Goal: Information Seeking & Learning: Learn about a topic

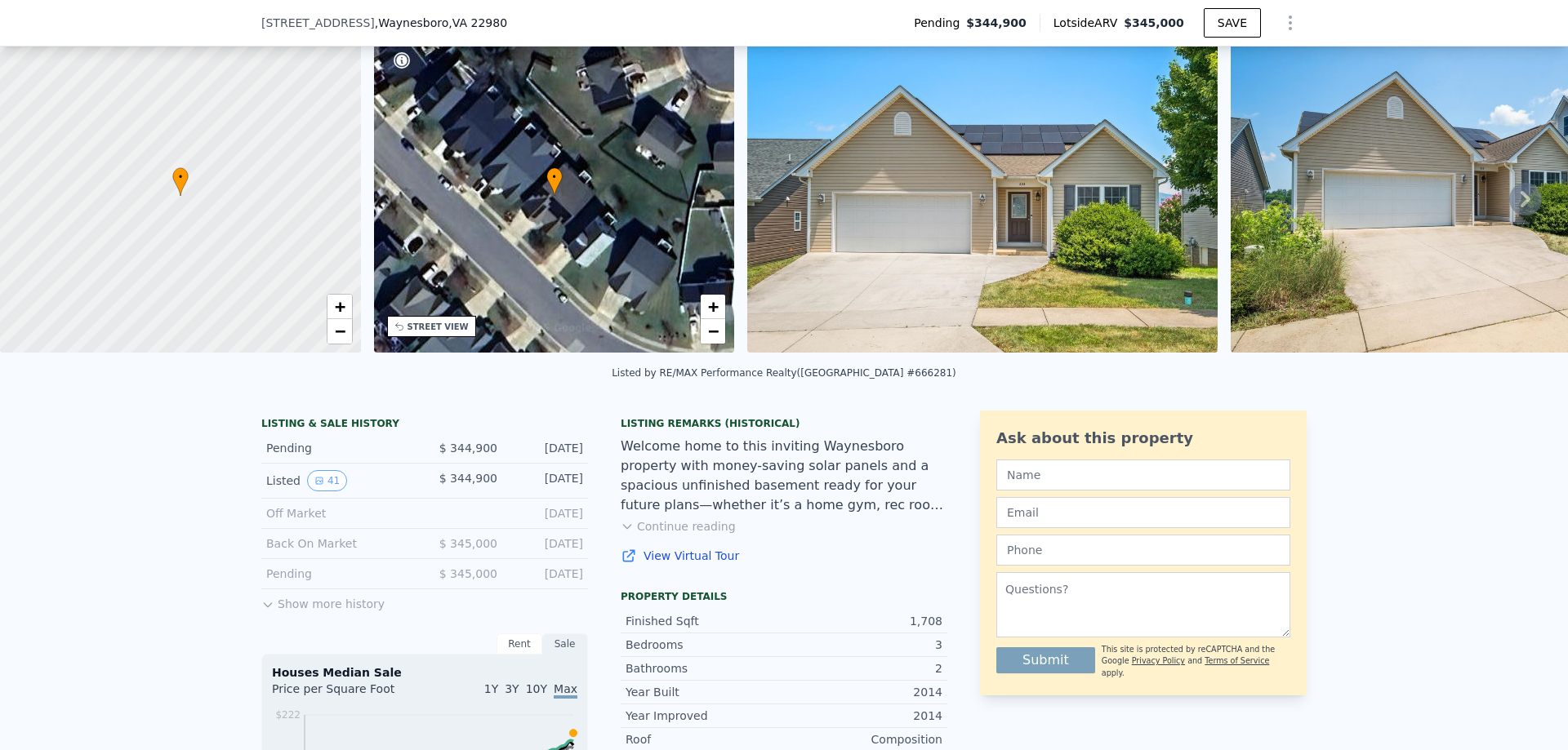
scroll to position [76, 0]
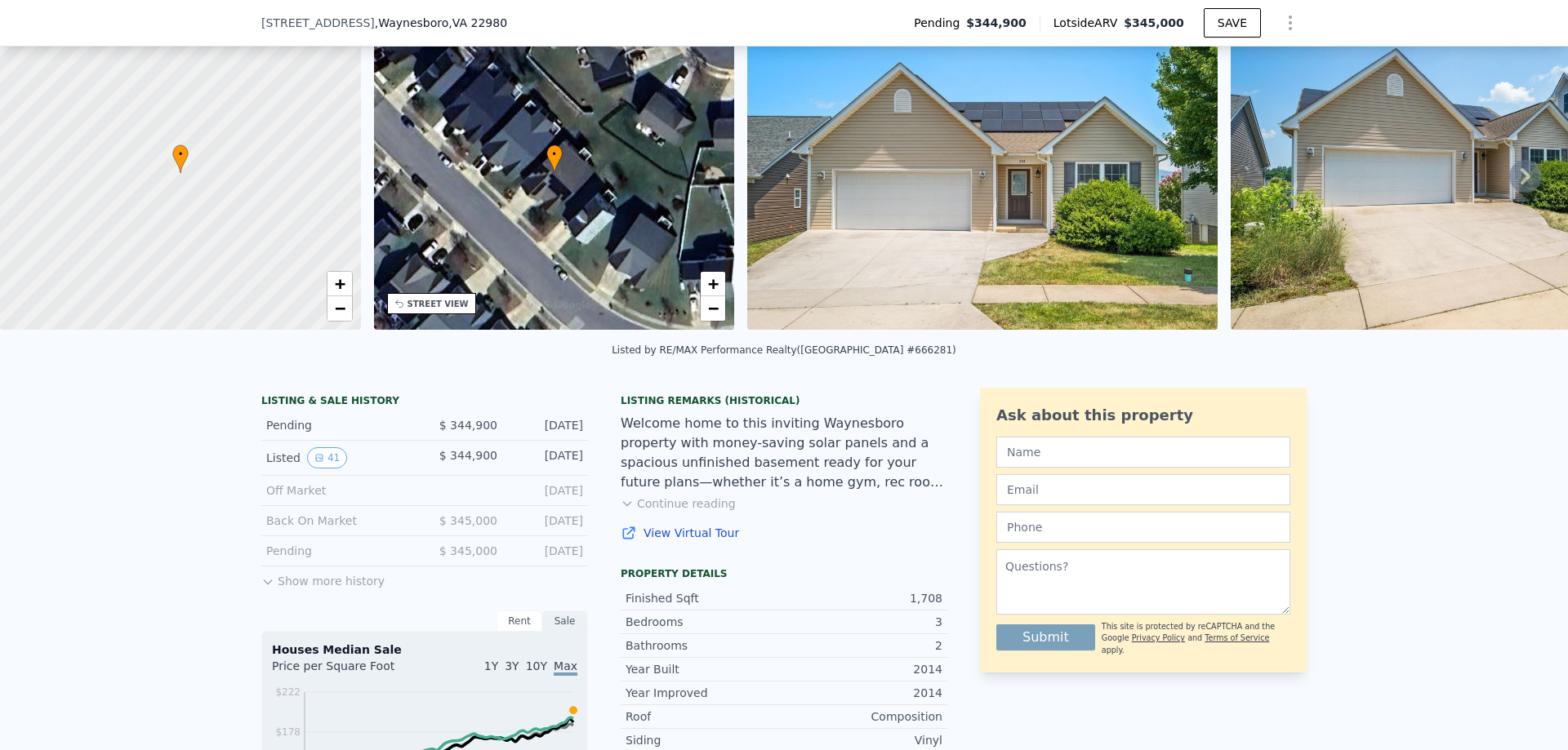
click at [263, 588] on icon at bounding box center [268, 582] width 13 height 13
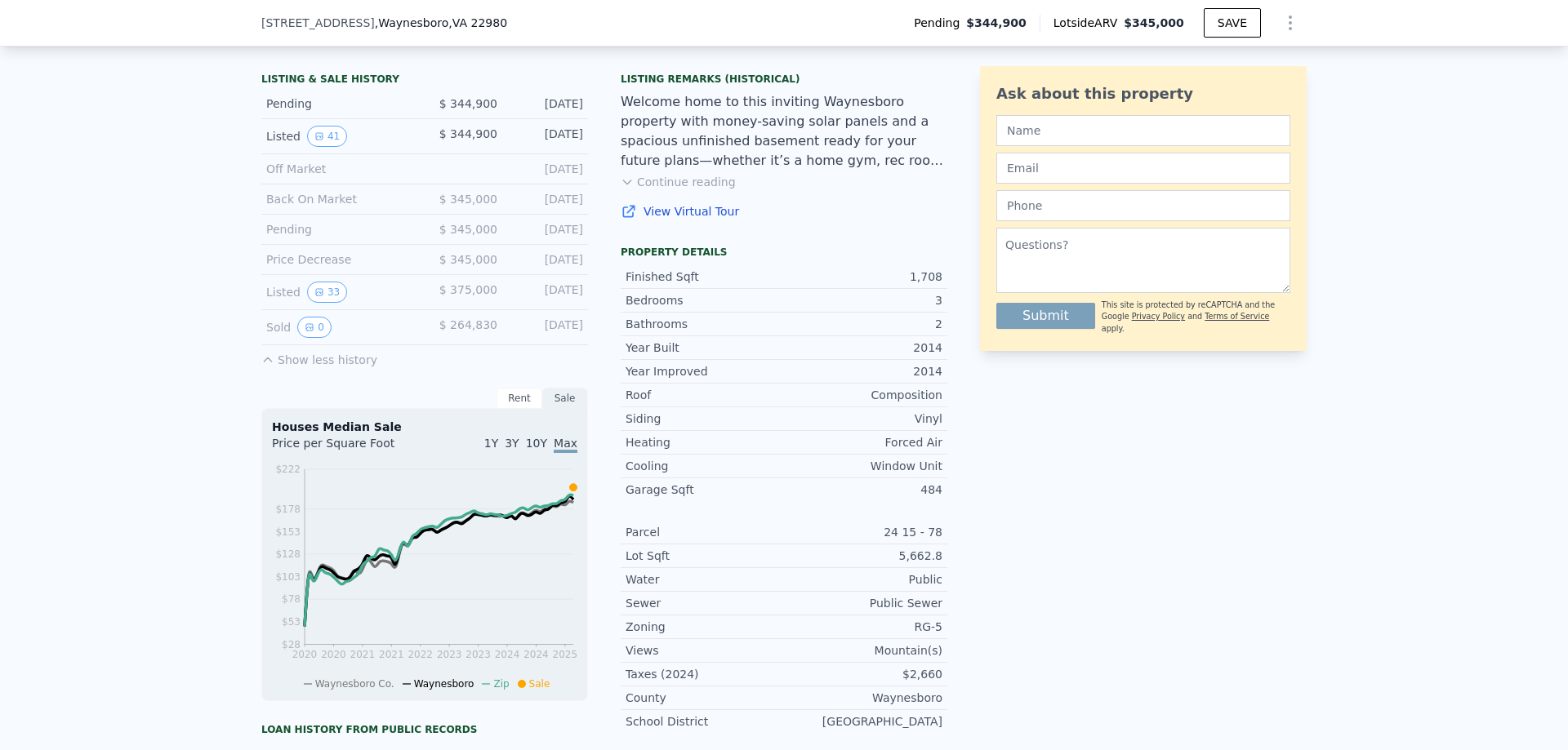
scroll to position [403, 0]
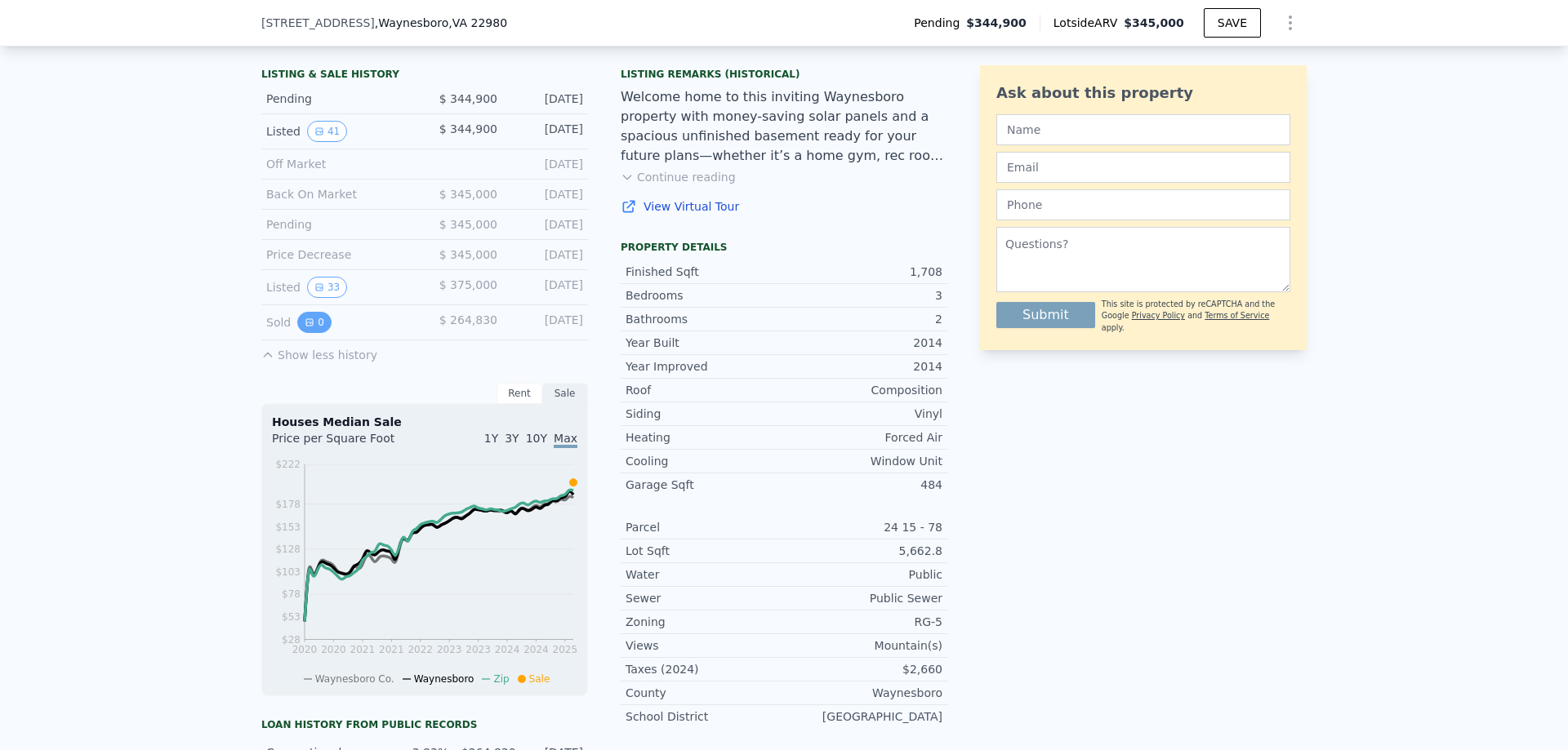
click at [308, 333] on button "0" at bounding box center [314, 322] width 35 height 22
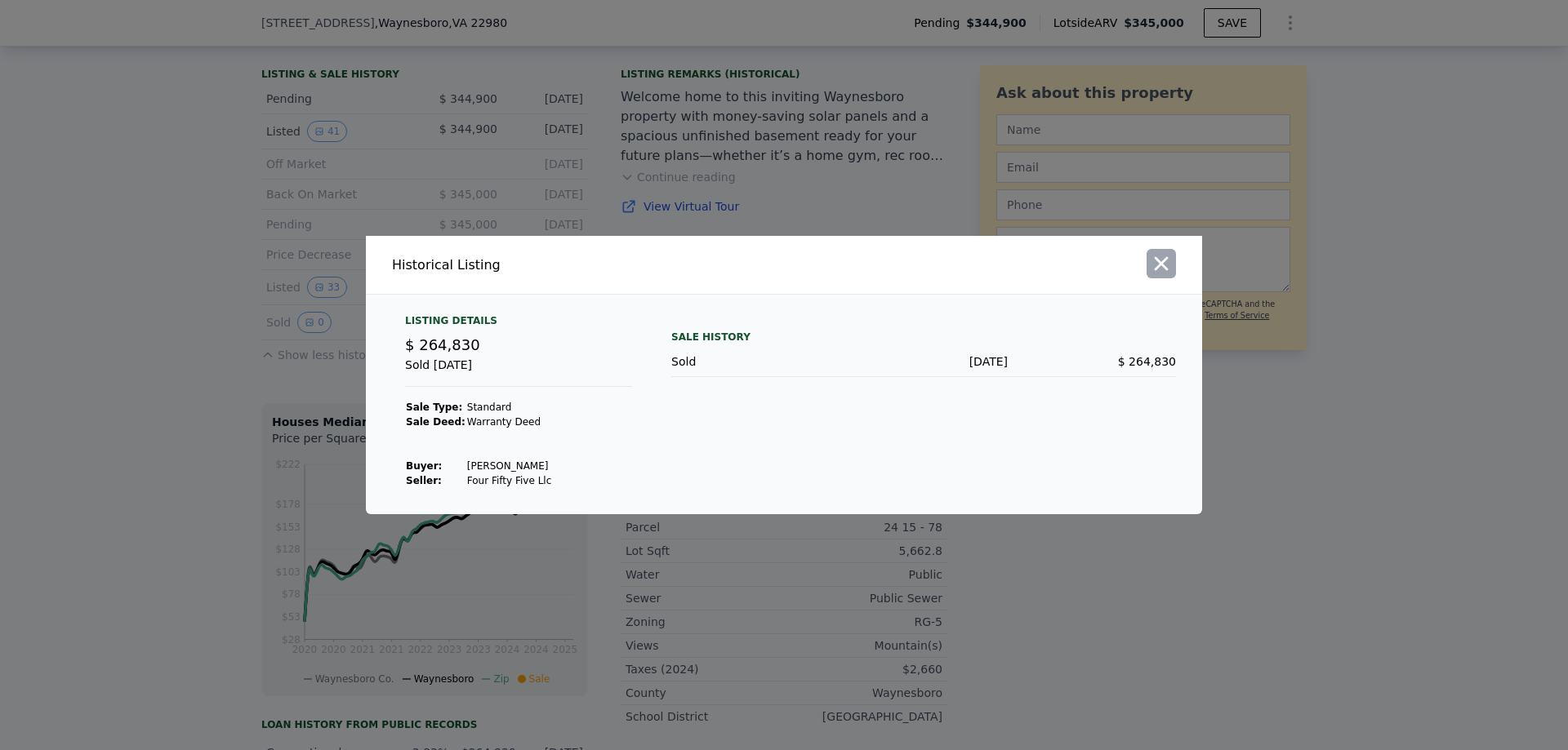
click at [1163, 266] on icon "button" at bounding box center [1161, 264] width 14 height 14
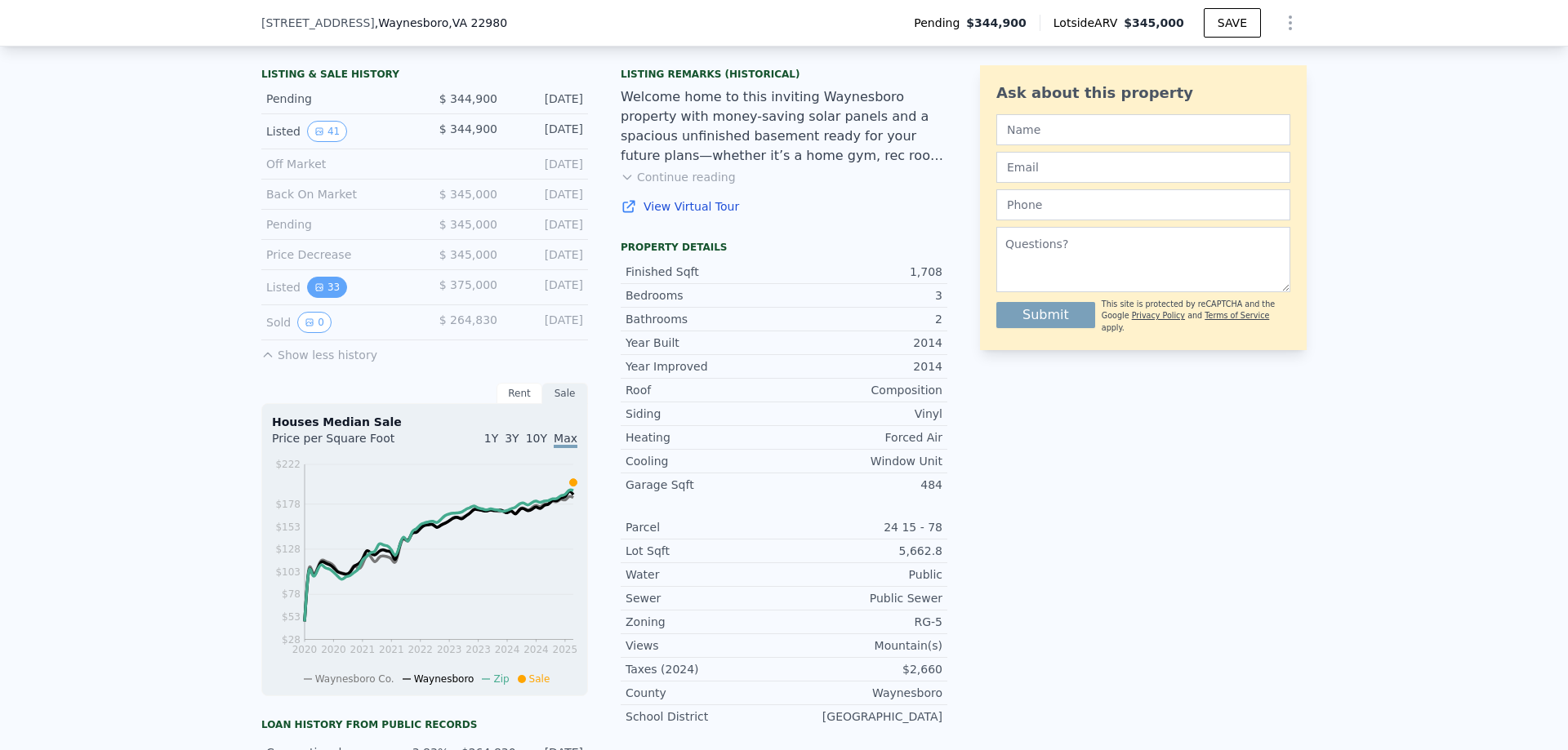
click at [307, 298] on button "33" at bounding box center [327, 287] width 40 height 22
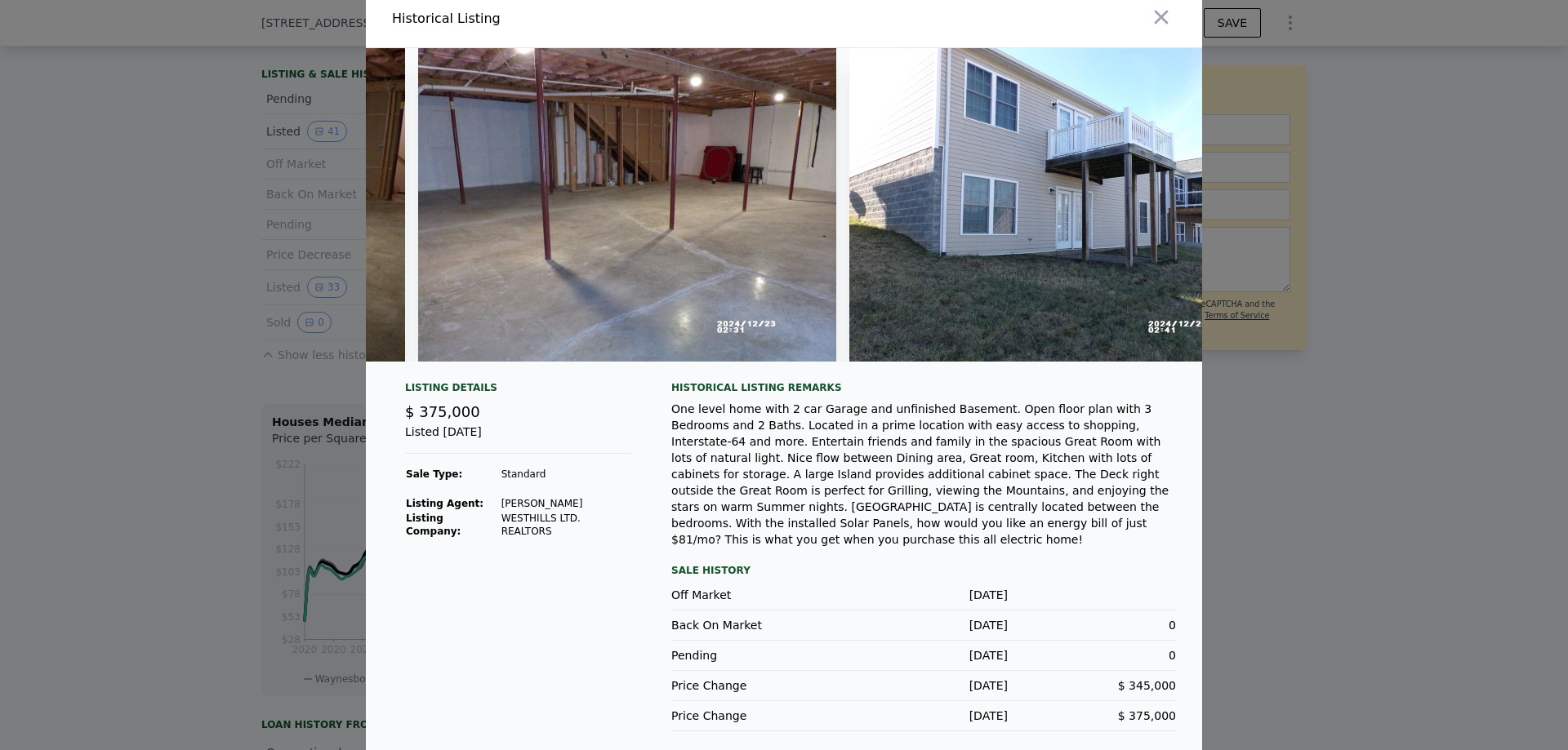
scroll to position [13, 0]
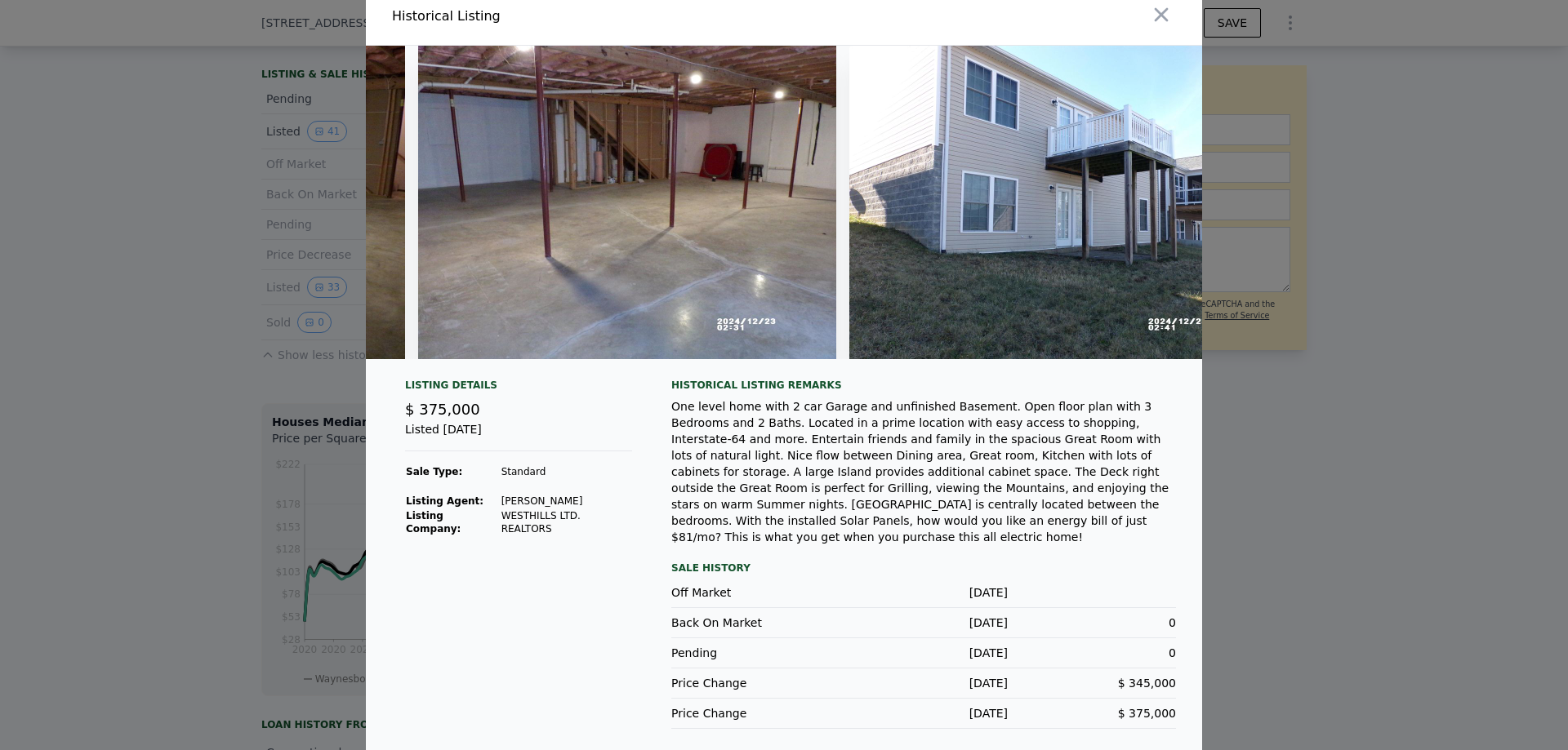
click at [913, 506] on div "One level home with 2 car Garage and unfinished Basement. Open floor plan with …" at bounding box center [924, 471] width 505 height 147
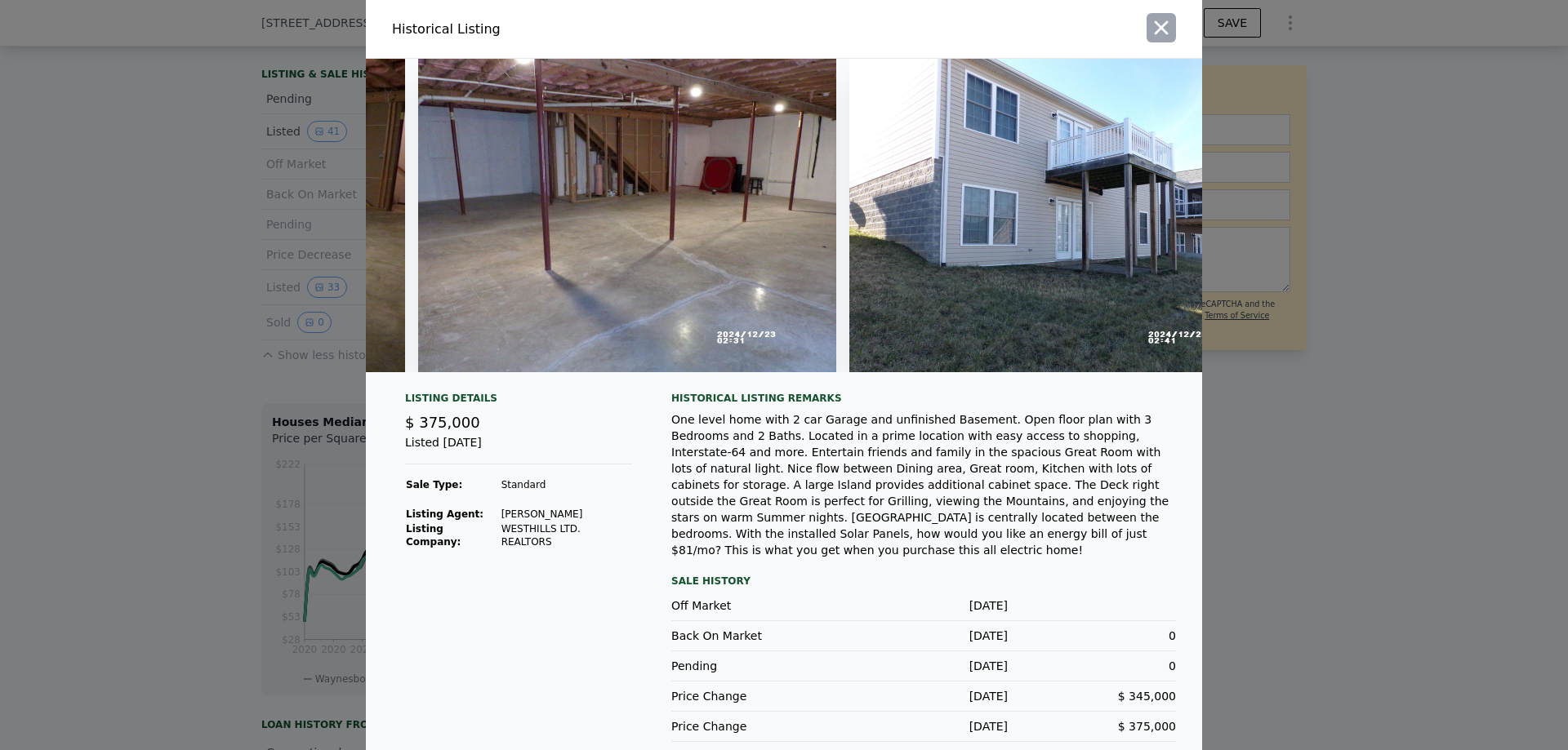
click at [1156, 26] on icon "button" at bounding box center [1161, 28] width 14 height 14
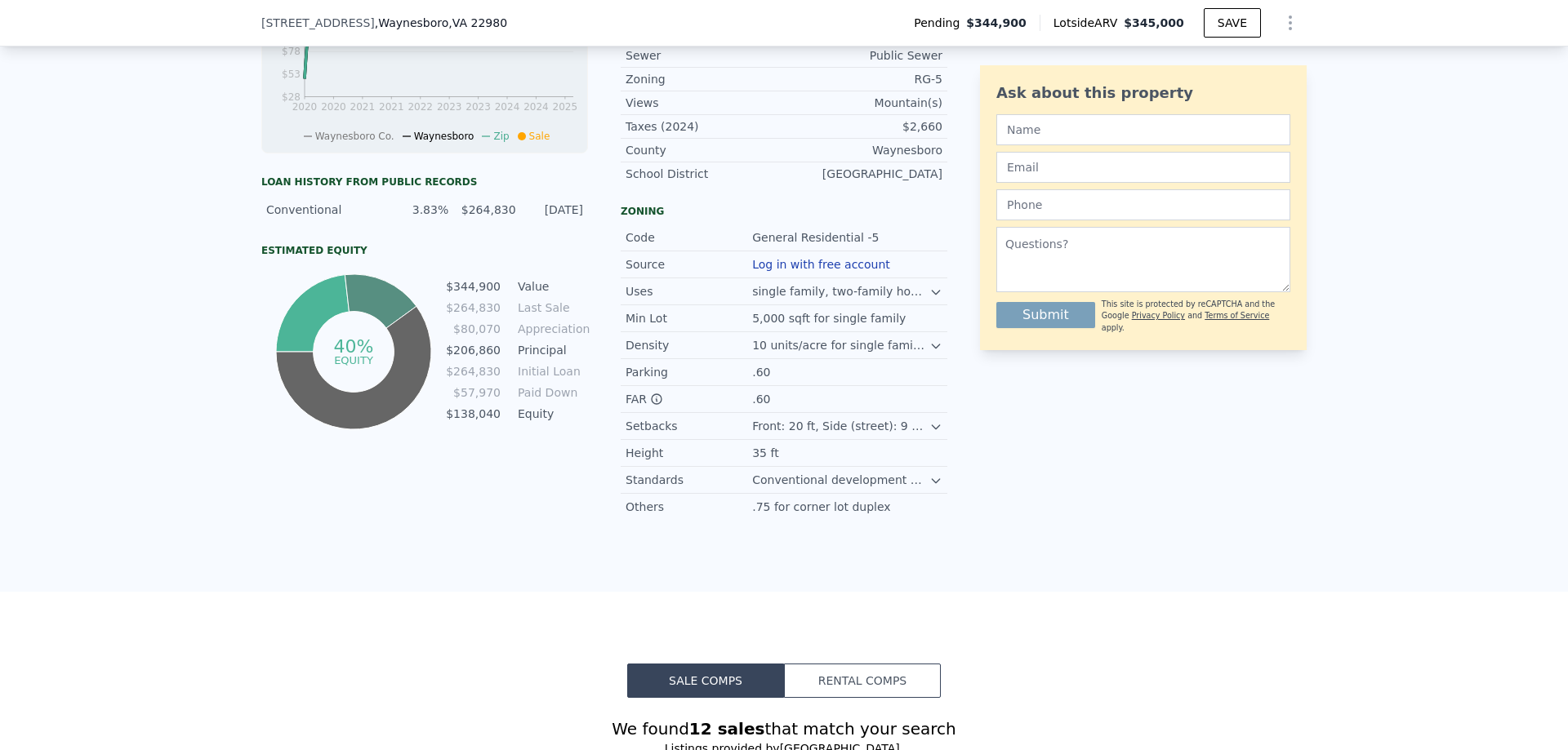
scroll to position [974, 0]
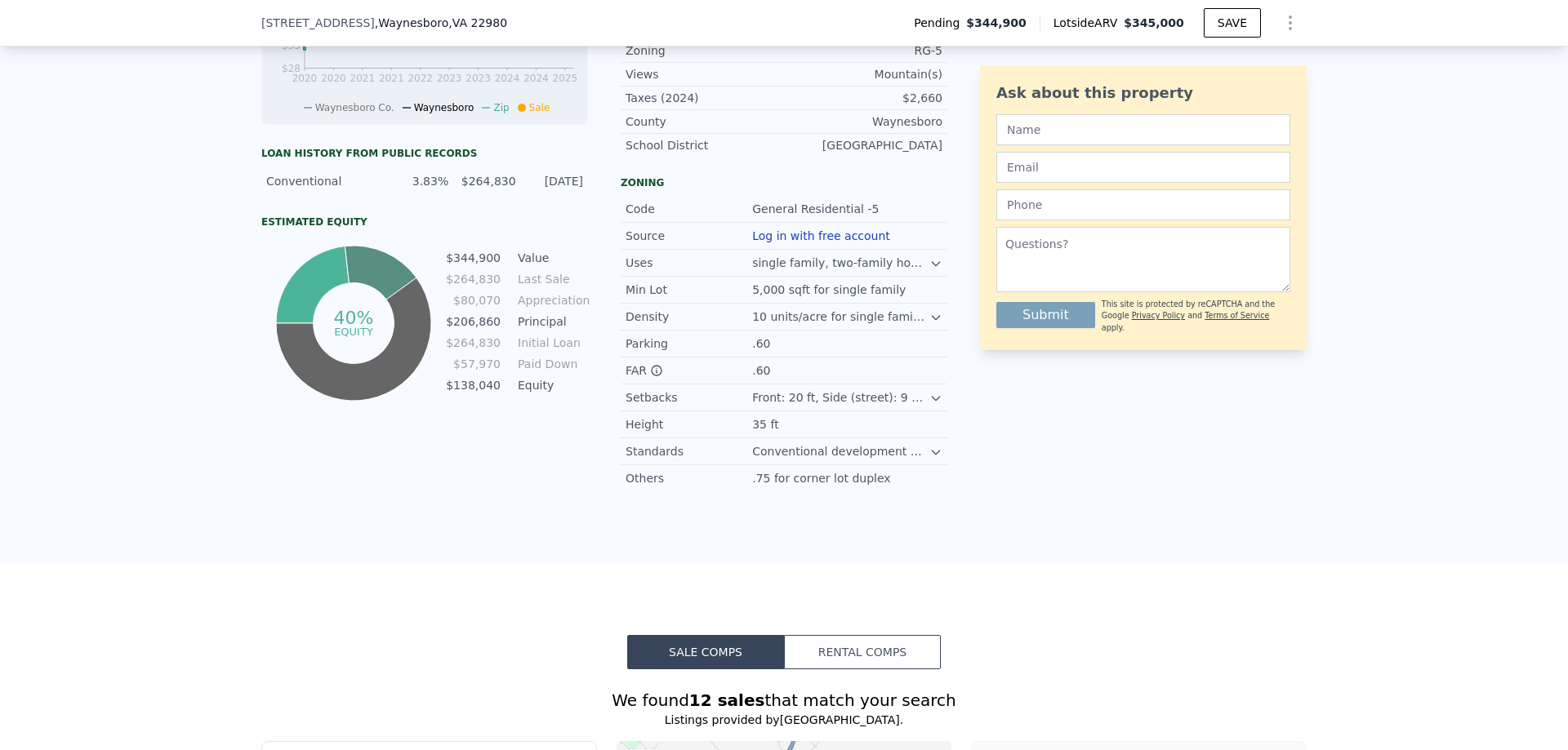
click at [934, 459] on icon at bounding box center [936, 452] width 13 height 13
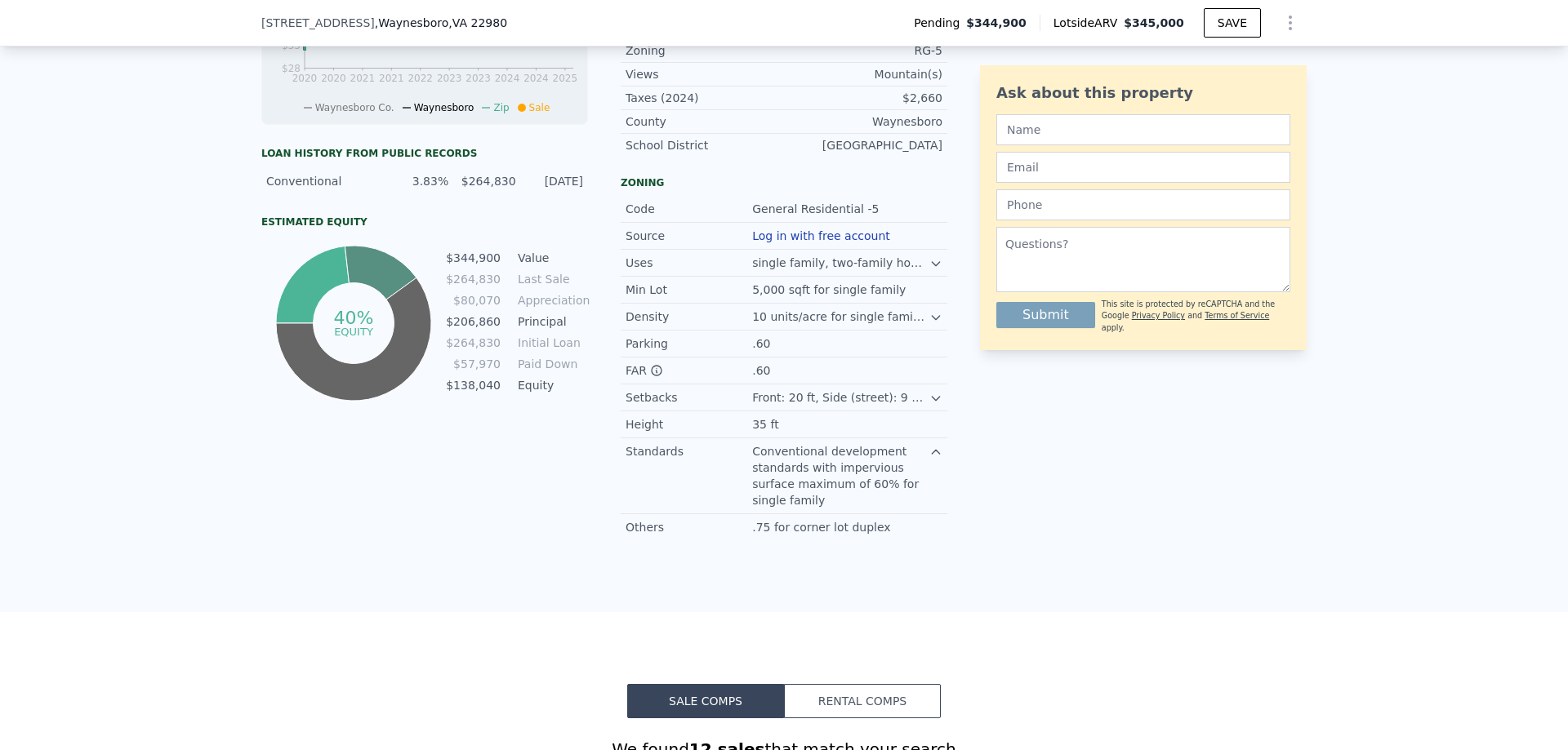
click at [929, 459] on icon at bounding box center [936, 452] width 13 height 13
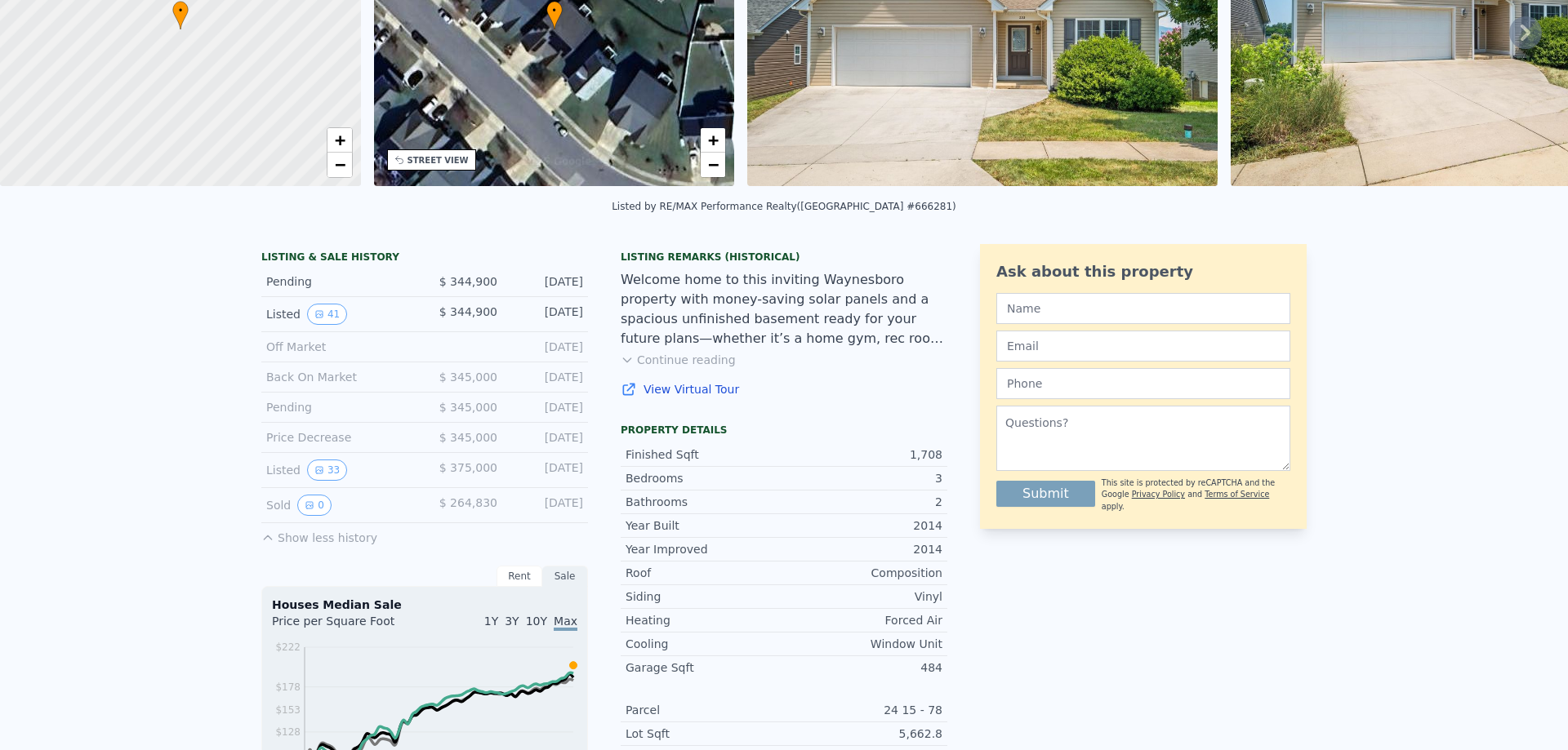
scroll to position [0, 0]
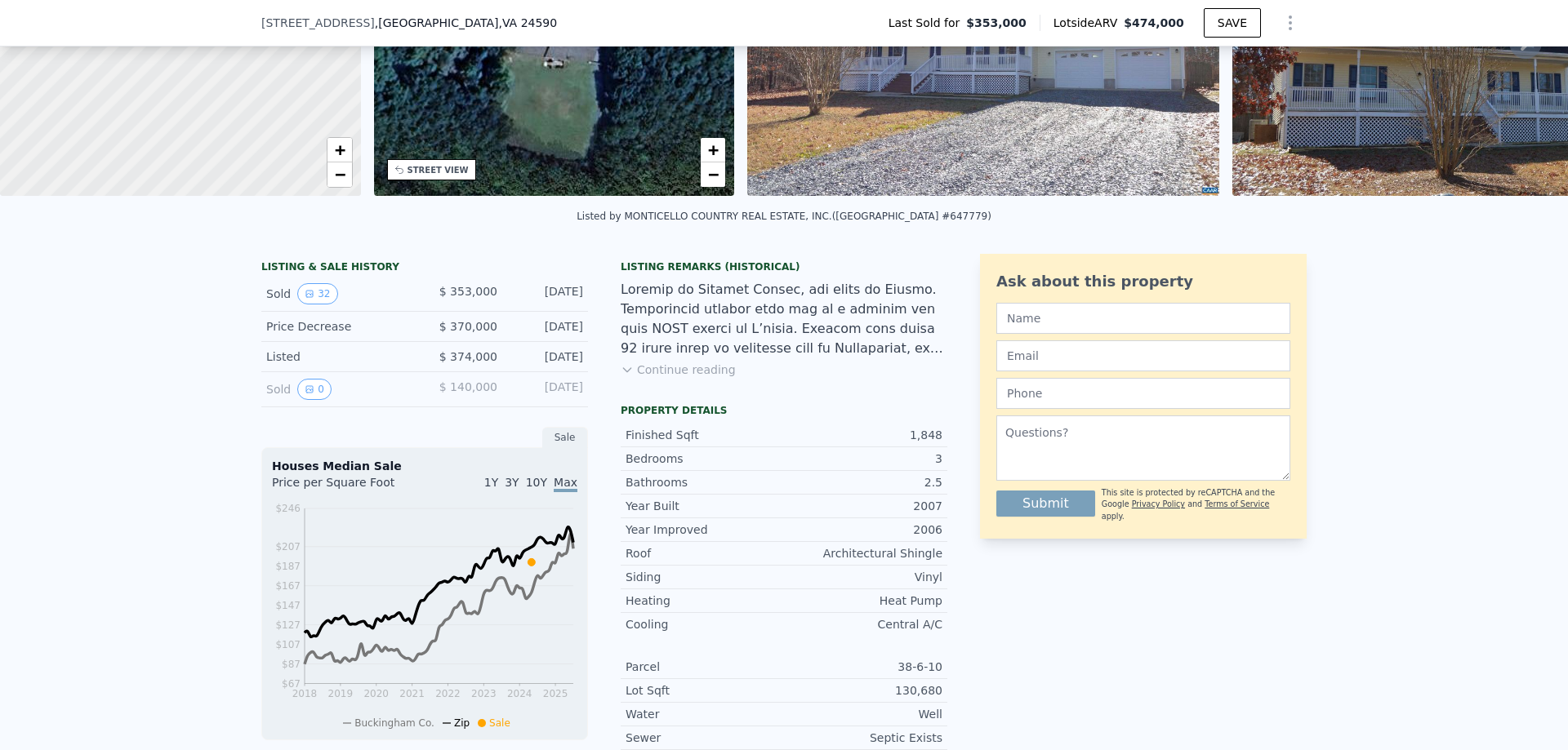
scroll to position [239, 0]
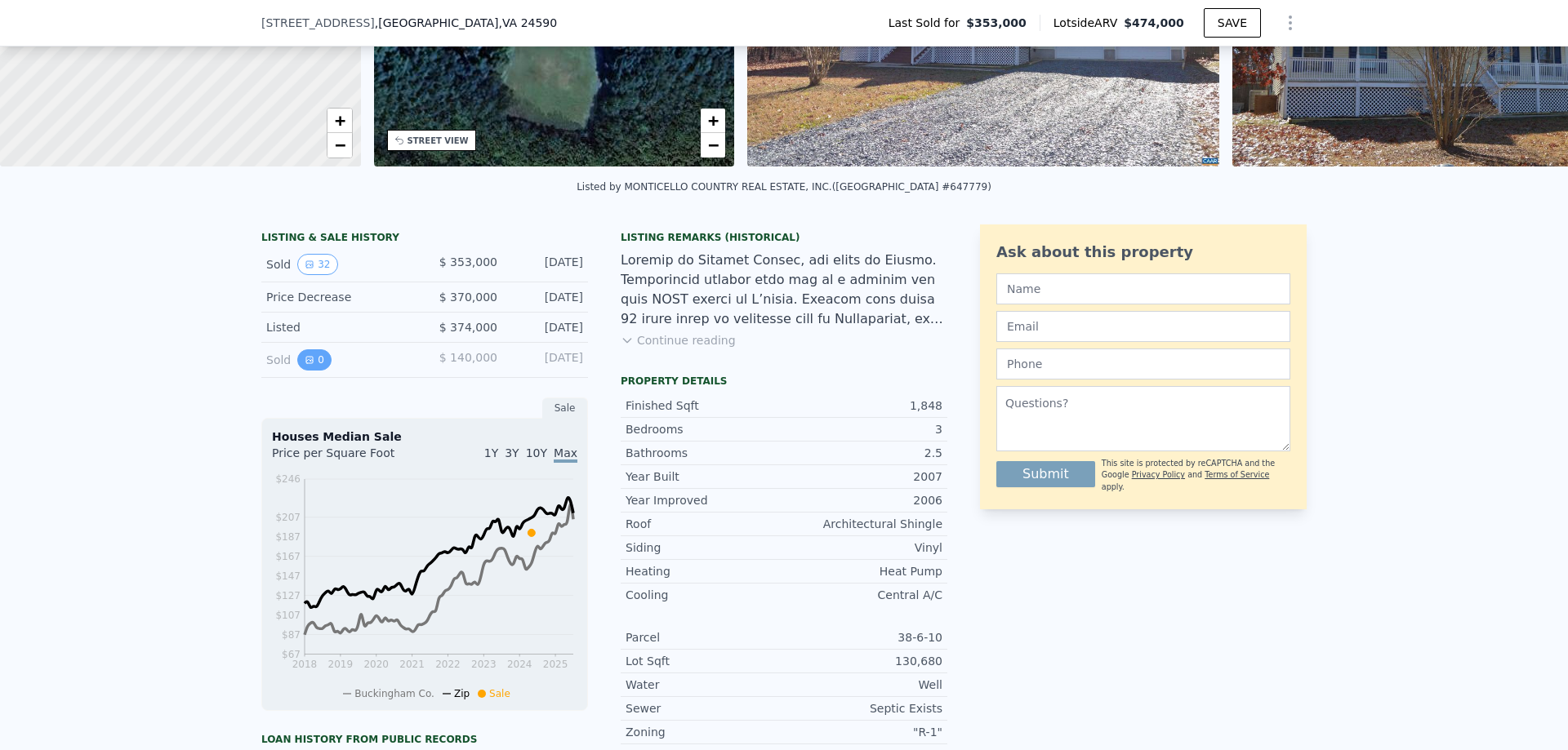
click at [306, 363] on icon "View historical data" at bounding box center [309, 360] width 7 height 7
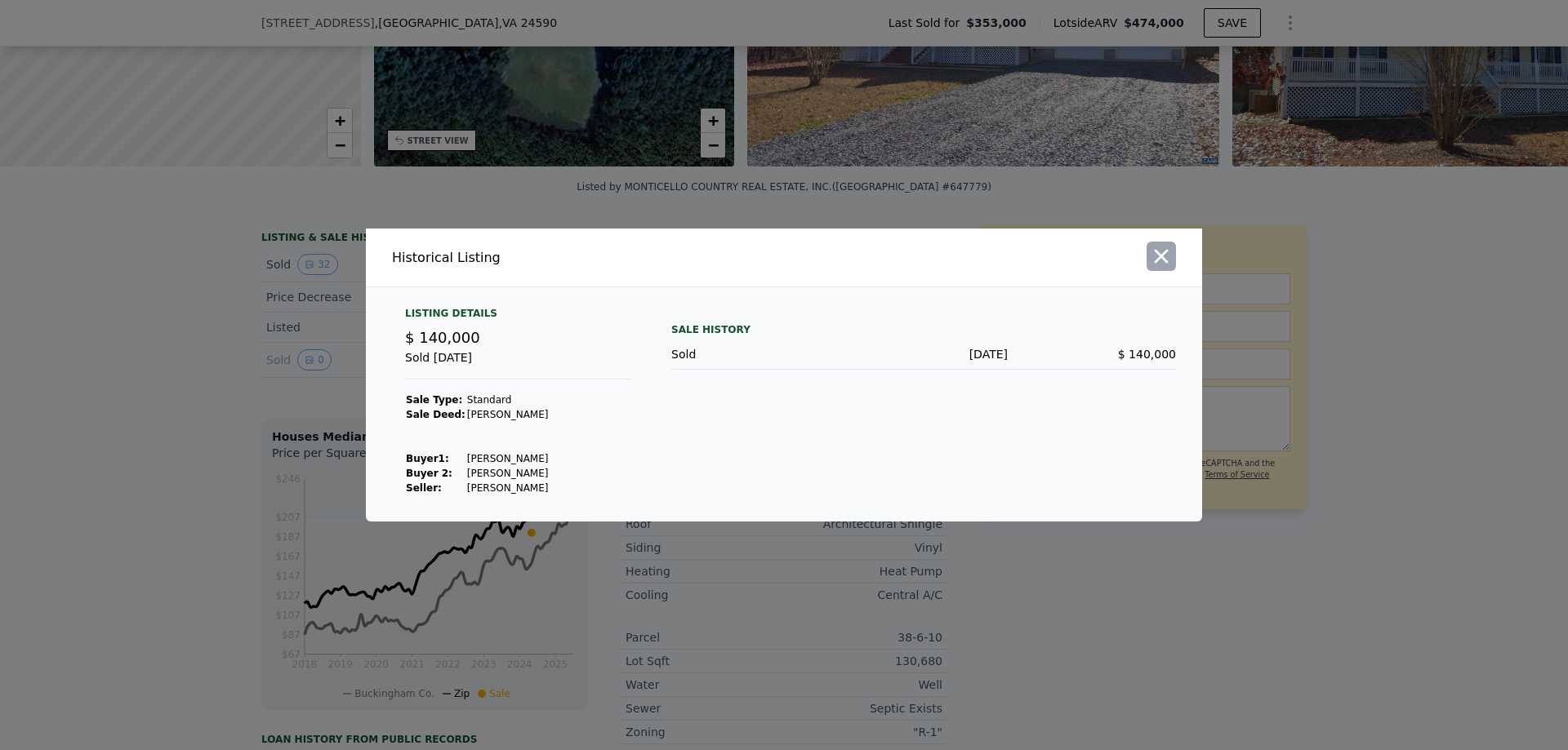
click at [1161, 251] on icon "button" at bounding box center [1161, 257] width 22 height 22
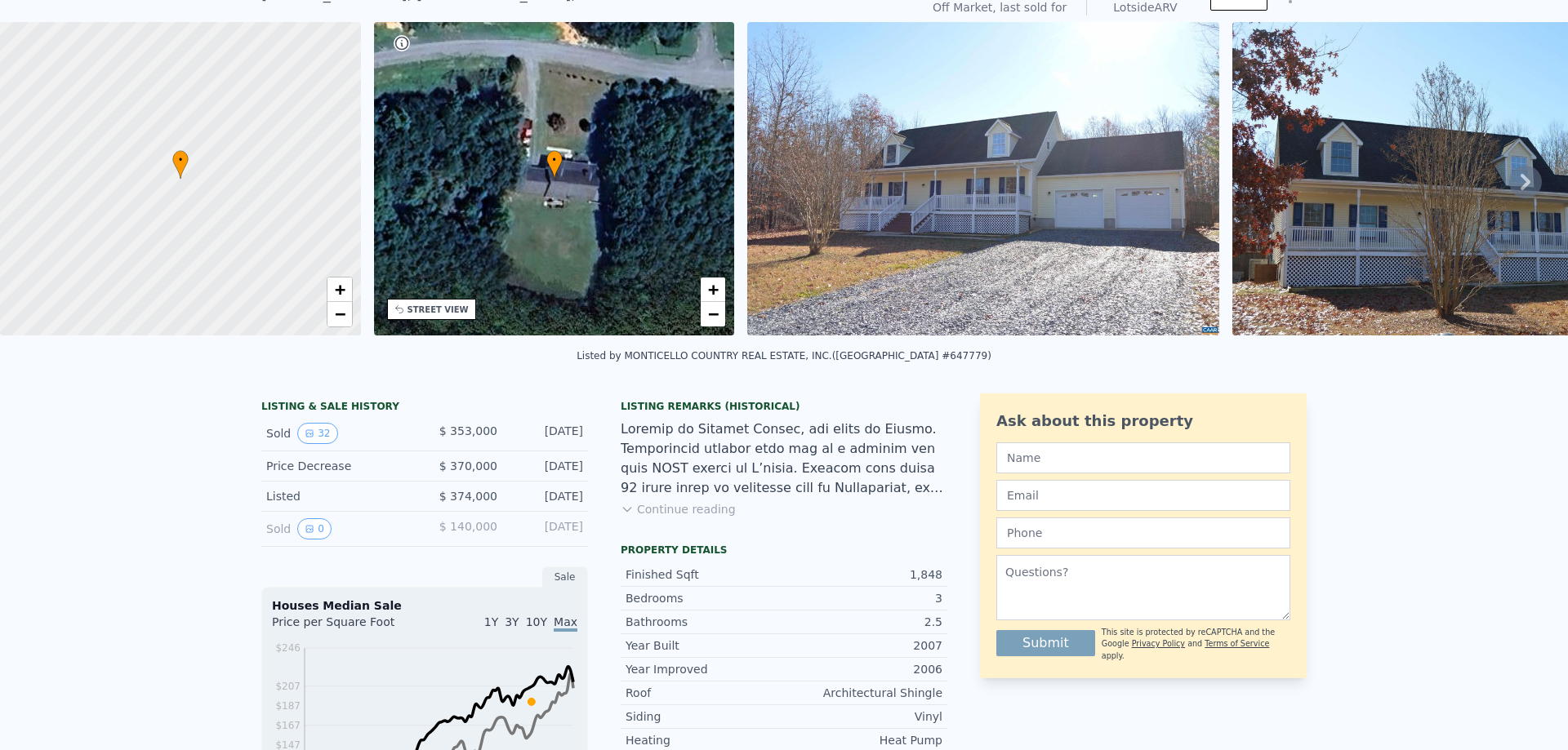
scroll to position [0, 0]
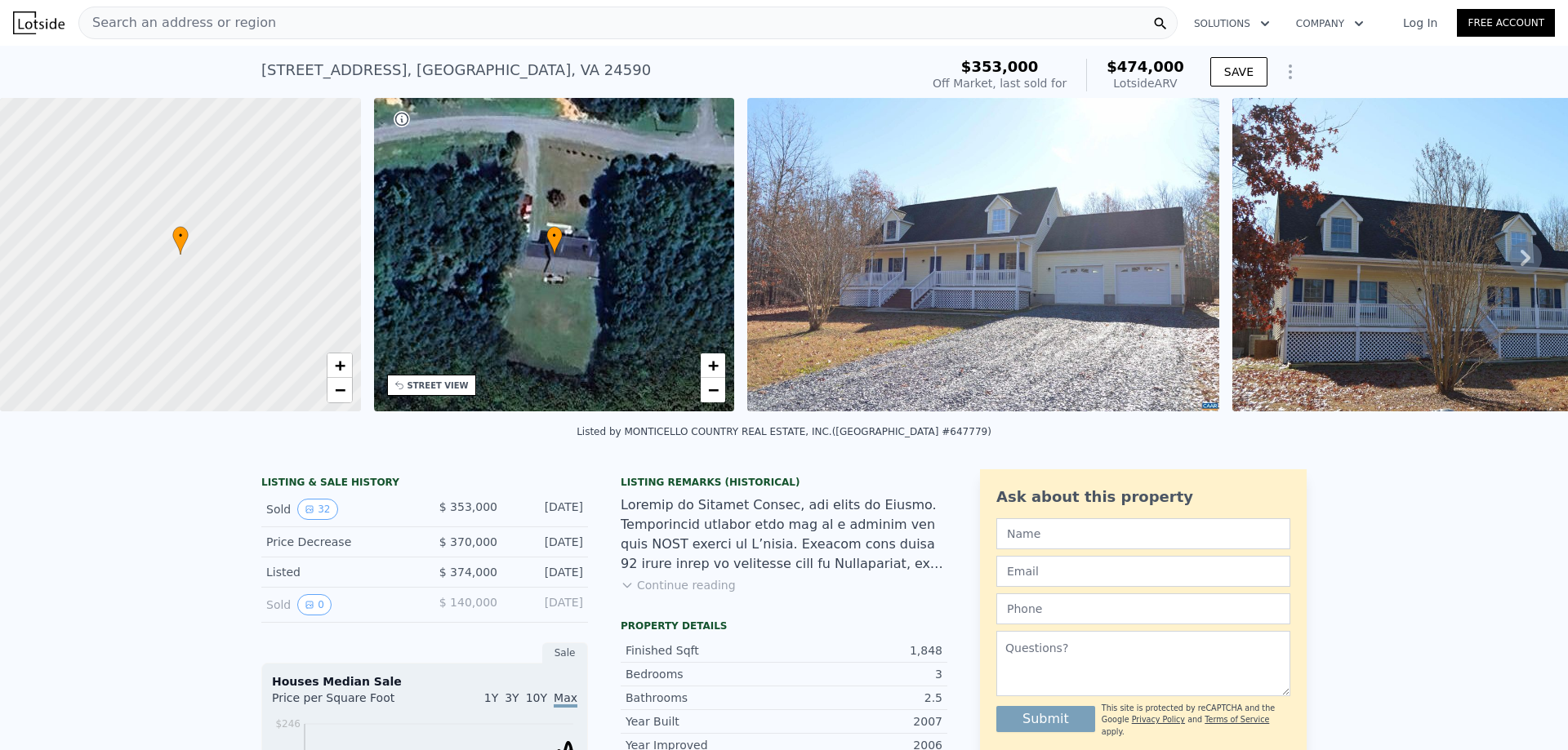
click at [924, 242] on img at bounding box center [983, 255] width 471 height 314
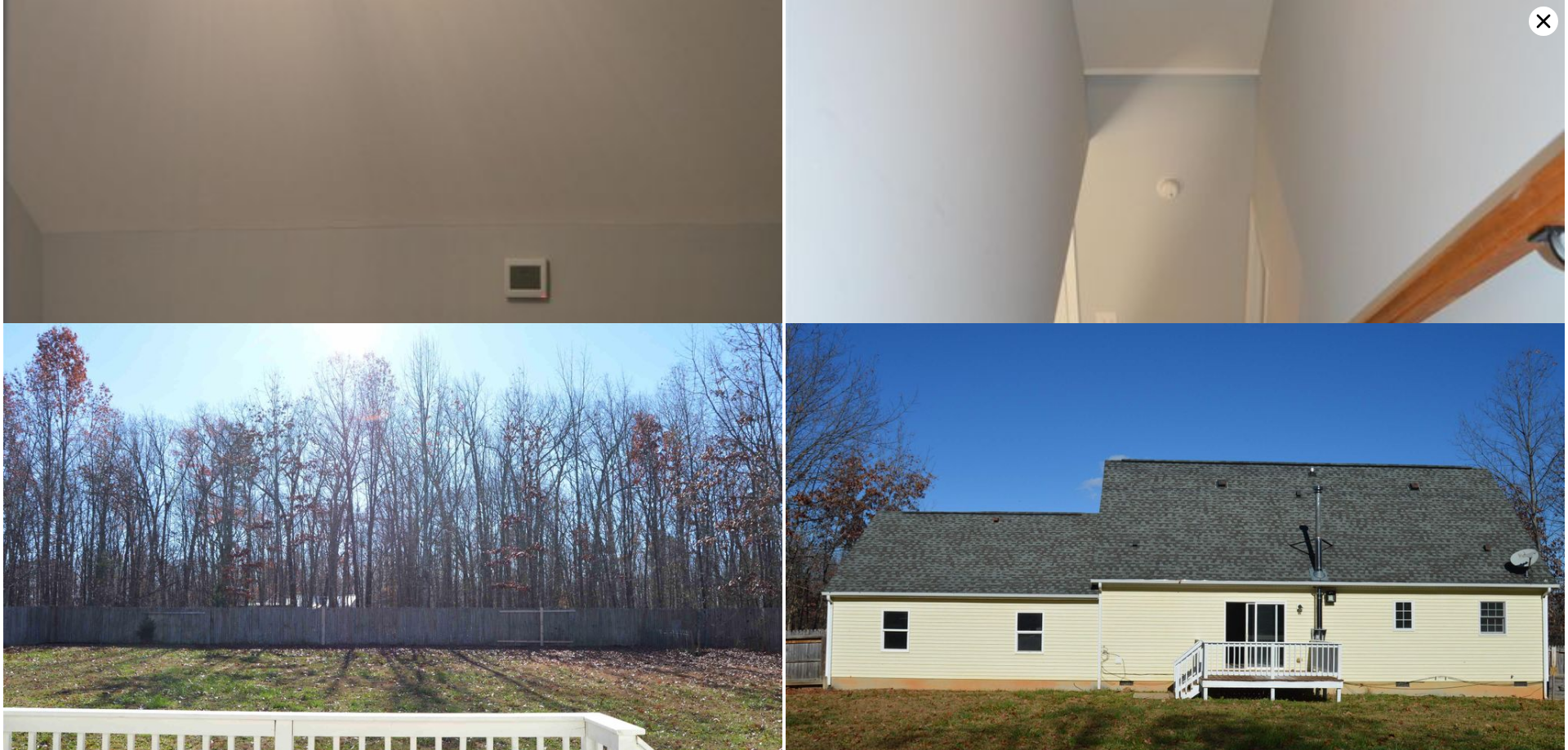
scroll to position [8207, 0]
